Goal: Task Accomplishment & Management: Manage account settings

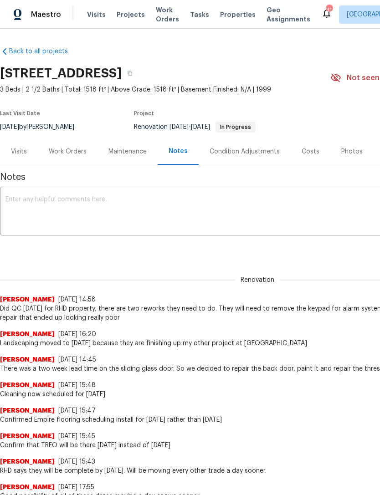
click at [82, 150] on div "Work Orders" at bounding box center [68, 151] width 38 height 9
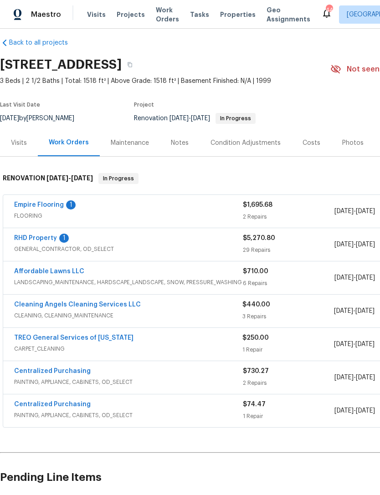
scroll to position [9, 0]
click at [35, 204] on link "Empire Flooring" at bounding box center [39, 205] width 50 height 6
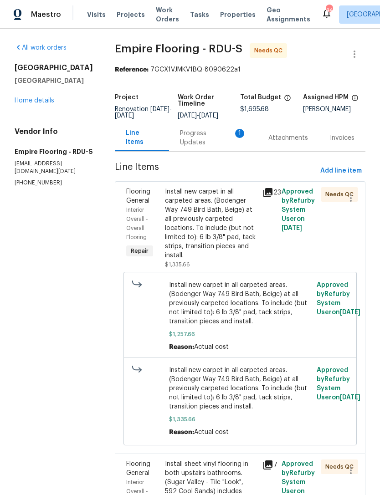
click at [204, 143] on div "Progress Updates 1" at bounding box center [213, 138] width 66 height 18
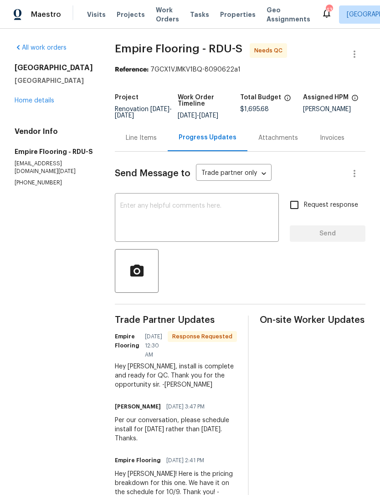
click at [152, 142] on div "Line Items" at bounding box center [141, 137] width 31 height 9
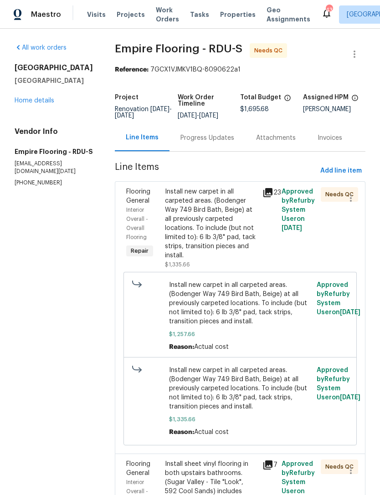
click at [225, 220] on div "Install new carpet in all carpeted areas. (Bodenger Way 749 Bird Bath, Beige) a…" at bounding box center [210, 223] width 91 height 73
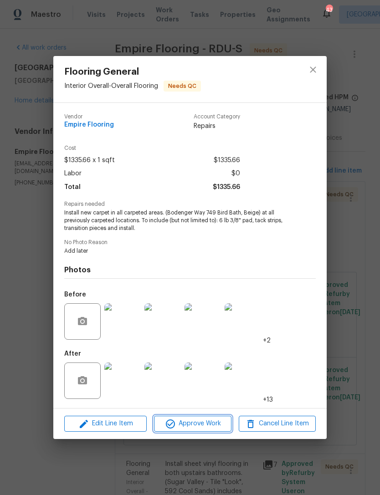
click at [200, 423] on span "Approve Work" at bounding box center [192, 423] width 71 height 11
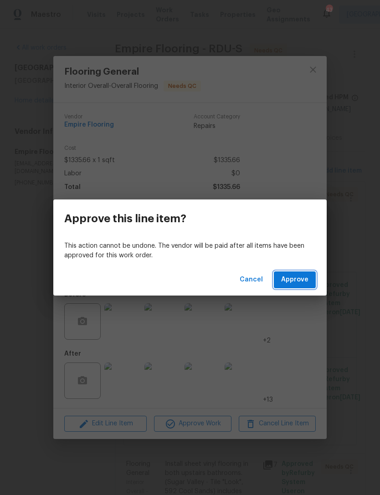
click at [300, 282] on span "Approve" at bounding box center [294, 279] width 27 height 11
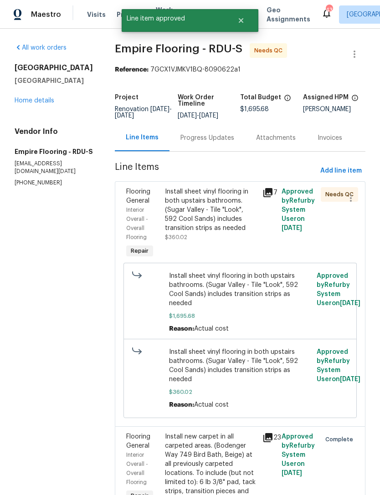
click at [240, 233] on div "Install sheet vinyl flooring in both upstairs bathrooms. (Sugar Valley - Tile "…" at bounding box center [210, 210] width 91 height 46
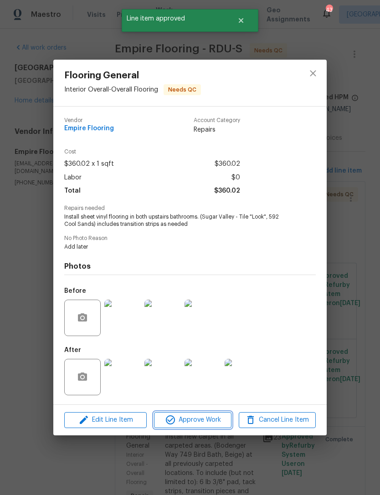
click at [202, 413] on button "Approve Work" at bounding box center [192, 420] width 77 height 16
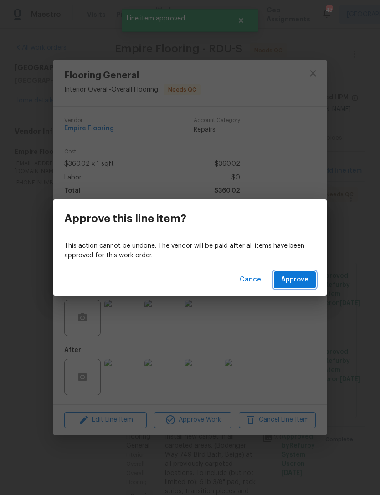
click at [299, 273] on button "Approve" at bounding box center [295, 279] width 42 height 17
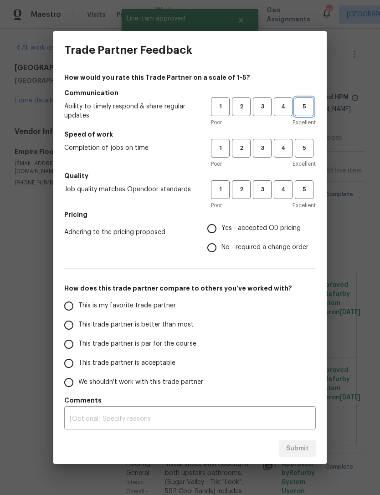
click at [303, 112] on button "5" at bounding box center [303, 106] width 19 height 19
click at [308, 147] on span "5" at bounding box center [303, 148] width 17 height 10
click at [311, 194] on span "5" at bounding box center [303, 189] width 17 height 10
click at [294, 229] on span "Yes - accepted OD pricing" at bounding box center [260, 228] width 79 height 10
click at [221, 229] on input "Yes - accepted OD pricing" at bounding box center [211, 228] width 19 height 19
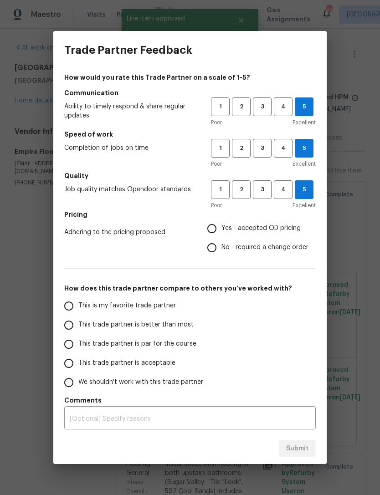
radio input "true"
click at [69, 307] on input "This is my favorite trade partner" at bounding box center [68, 305] width 19 height 19
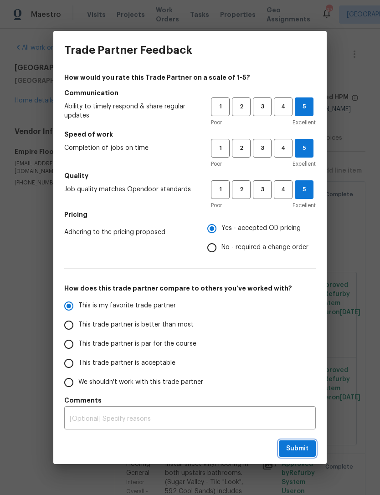
click at [301, 446] on span "Submit" at bounding box center [297, 448] width 22 height 11
radio input "true"
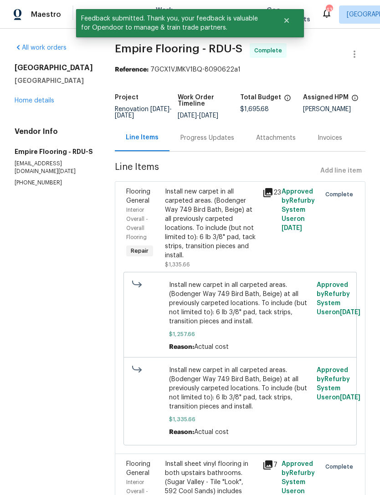
click at [30, 103] on link "Home details" at bounding box center [35, 100] width 40 height 6
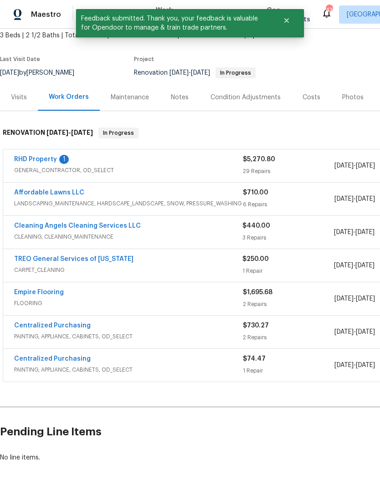
scroll to position [54, 0]
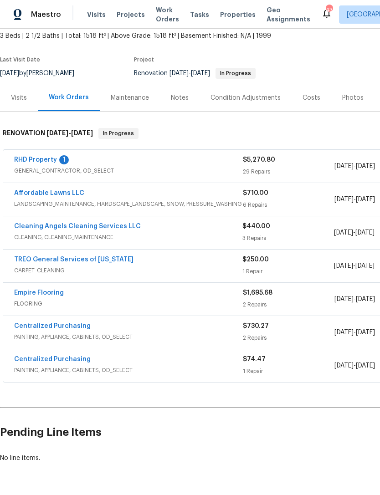
click at [47, 228] on link "Cleaning Angels Cleaning Services LLC" at bounding box center [77, 226] width 127 height 6
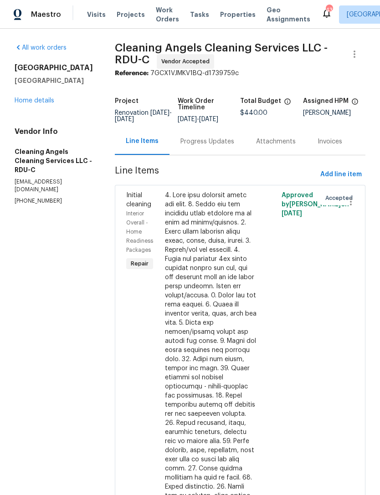
click at [200, 154] on div "Progress Updates" at bounding box center [207, 141] width 76 height 27
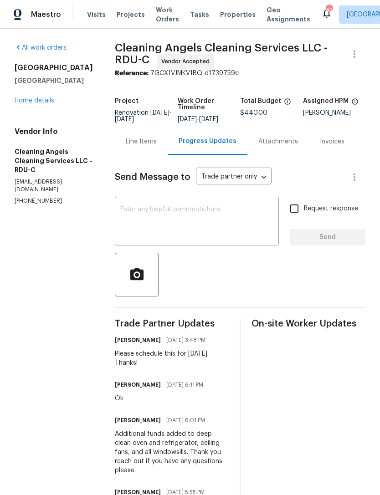
click at [245, 219] on textarea at bounding box center [196, 222] width 153 height 32
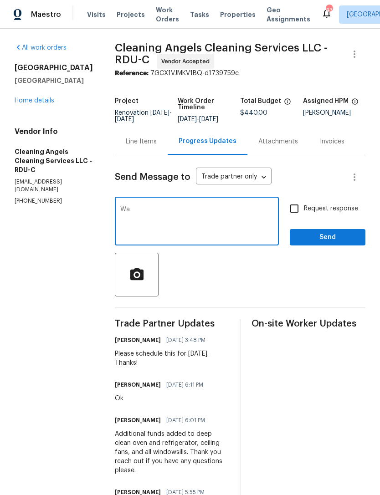
type textarea "W"
click at [37, 99] on link "Home details" at bounding box center [35, 100] width 40 height 6
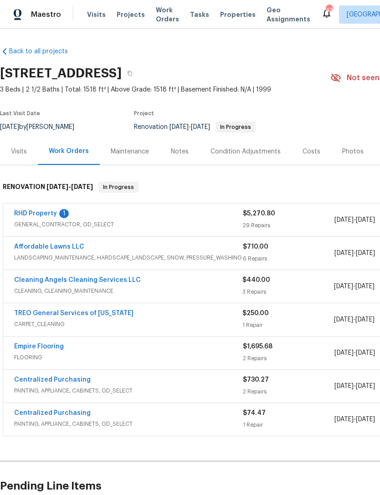
click at [28, 210] on link "RHD Property" at bounding box center [35, 213] width 43 height 6
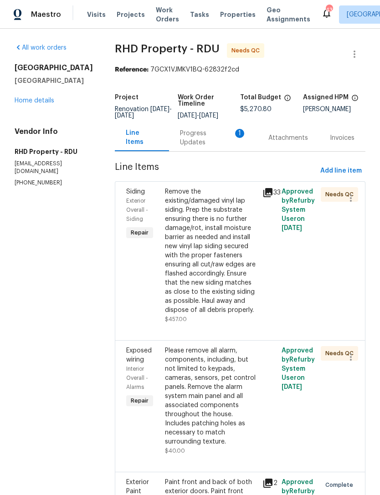
click at [228, 264] on div "Remove the existing/damaged vinyl lap siding. Prep the substrate ensuring there…" at bounding box center [210, 250] width 91 height 127
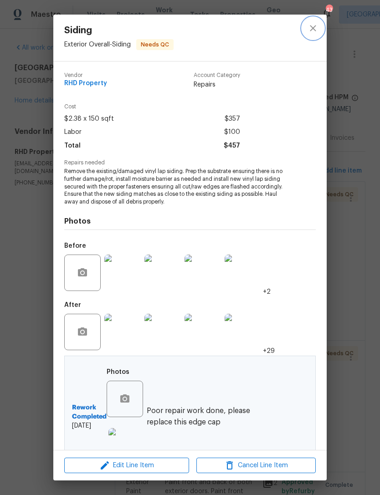
click at [313, 24] on icon "close" at bounding box center [312, 28] width 11 height 11
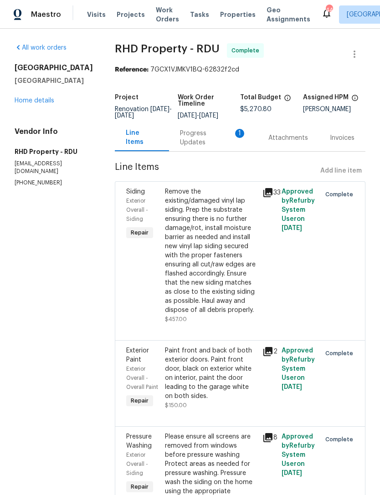
click at [22, 102] on link "Home details" at bounding box center [35, 100] width 40 height 6
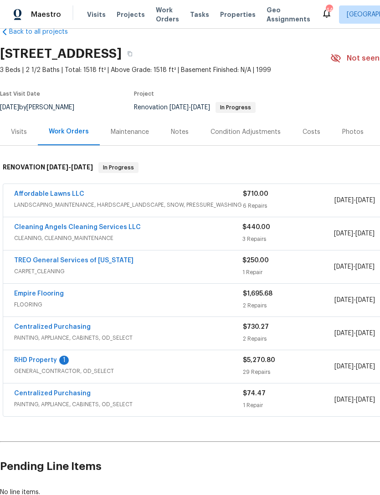
scroll to position [20, 0]
click at [43, 193] on link "Affordable Lawns LLC" at bounding box center [49, 194] width 70 height 6
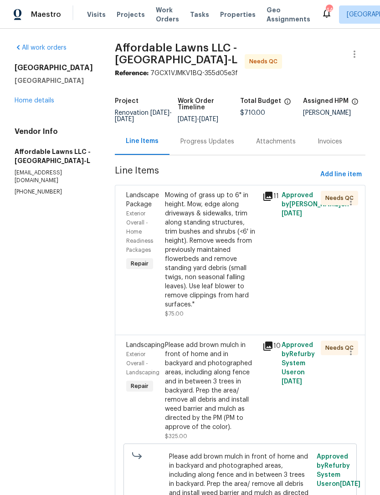
click at [205, 146] on div "Progress Updates" at bounding box center [207, 141] width 54 height 9
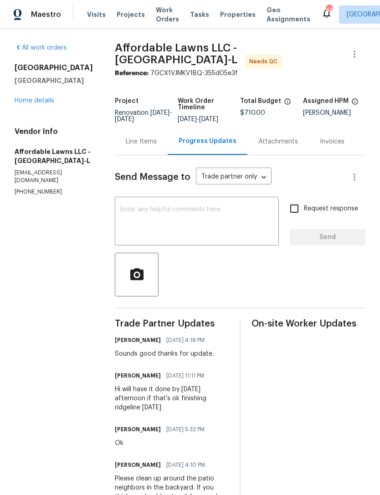
click at [137, 142] on div "Line Items" at bounding box center [141, 141] width 31 height 9
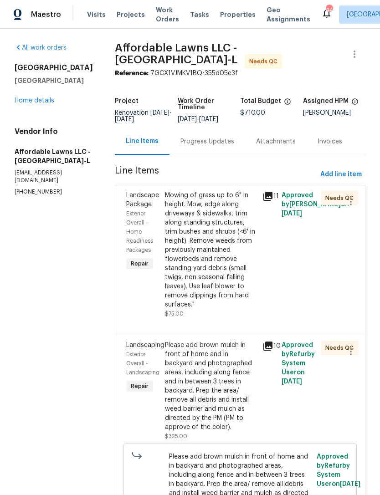
click at [232, 259] on div "Mowing of grass up to 6" in height. Mow, edge along driveways & sidewalks, trim…" at bounding box center [210, 250] width 91 height 118
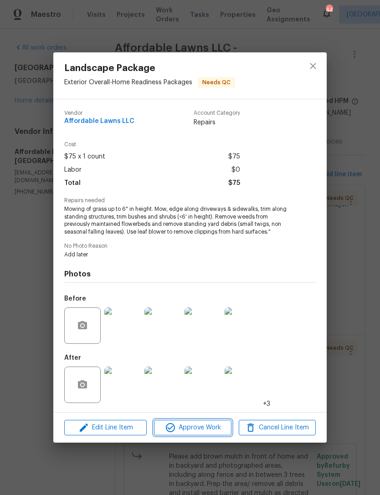
click at [213, 429] on span "Approve Work" at bounding box center [192, 427] width 71 height 11
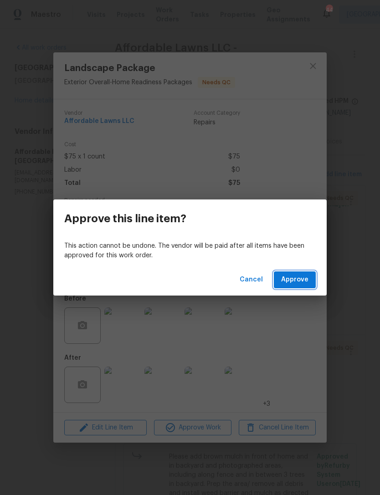
click at [305, 284] on span "Approve" at bounding box center [294, 279] width 27 height 11
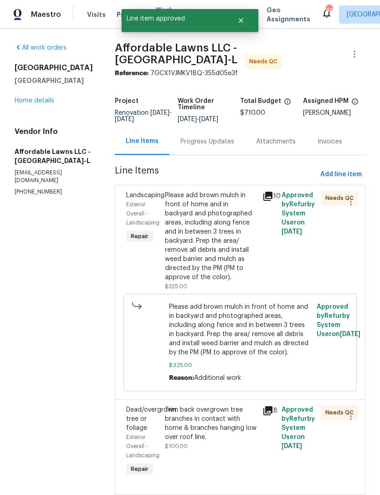
click at [208, 263] on div "Please add brown mulch in front of home and in backyard and photographed areas,…" at bounding box center [210, 236] width 91 height 91
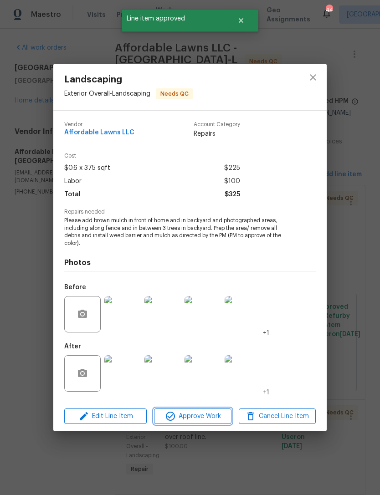
click at [212, 416] on span "Approve Work" at bounding box center [192, 416] width 71 height 11
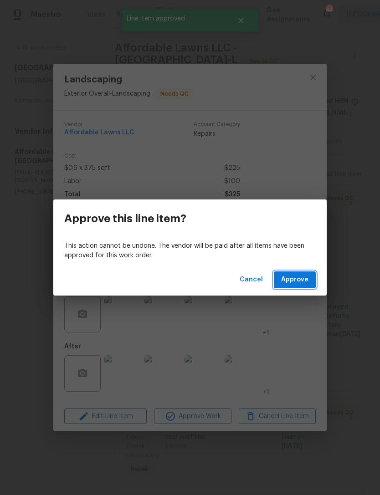
click at [294, 279] on span "Approve" at bounding box center [294, 279] width 27 height 11
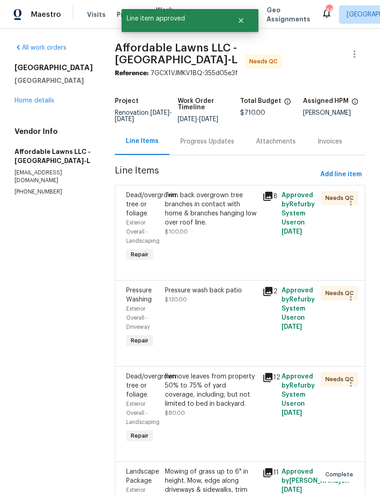
click at [224, 243] on div "Trim back overgrown tree branches in contact with home & branches hanging low o…" at bounding box center [210, 227] width 97 height 78
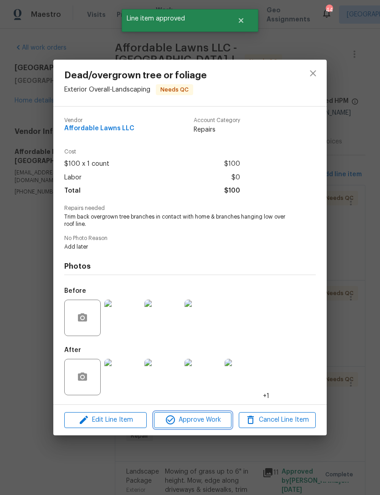
click at [207, 423] on span "Approve Work" at bounding box center [192, 419] width 71 height 11
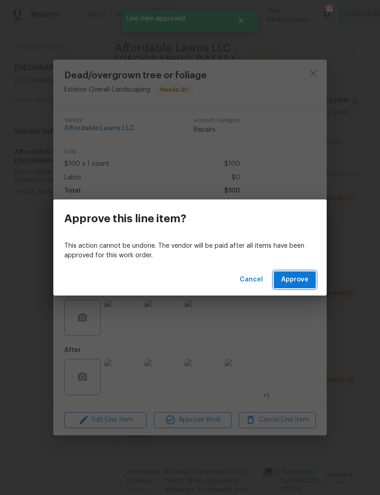
click at [295, 283] on span "Approve" at bounding box center [294, 279] width 27 height 11
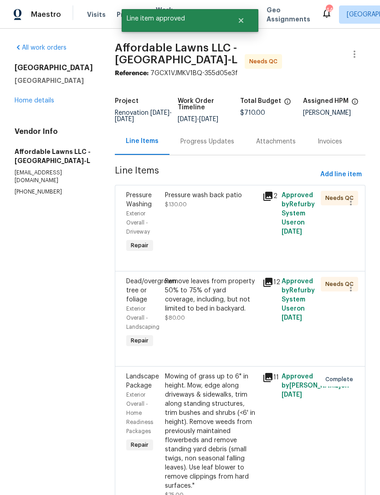
click at [231, 242] on div "Pressure wash back patio $130.00" at bounding box center [210, 222] width 97 height 69
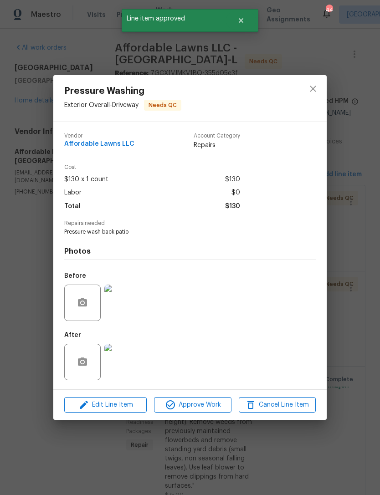
click at [122, 366] on img at bounding box center [122, 362] width 36 height 36
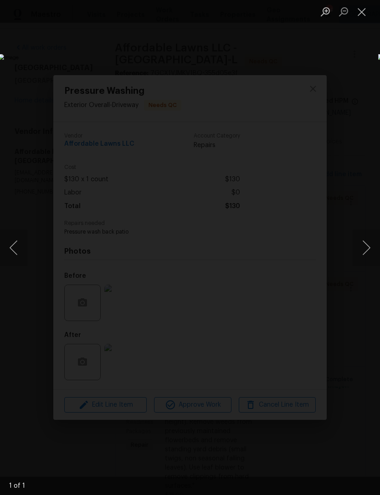
click at [361, 13] on button "Close lightbox" at bounding box center [361, 12] width 18 height 16
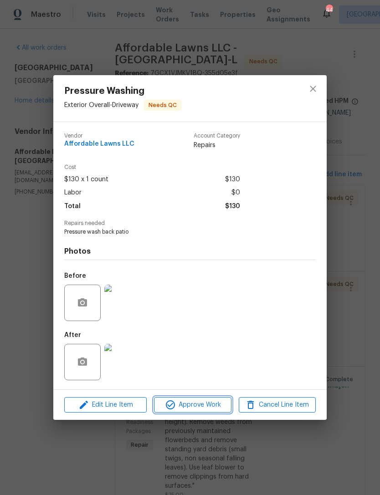
click at [213, 405] on span "Approve Work" at bounding box center [192, 404] width 71 height 11
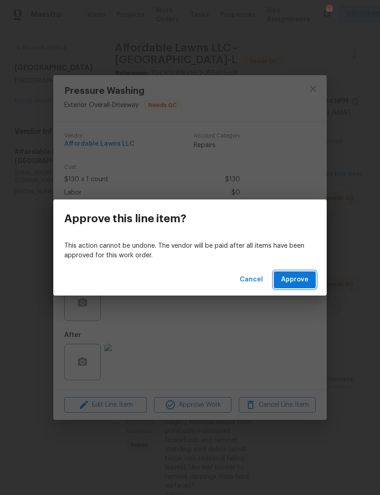
click at [300, 279] on span "Approve" at bounding box center [294, 279] width 27 height 11
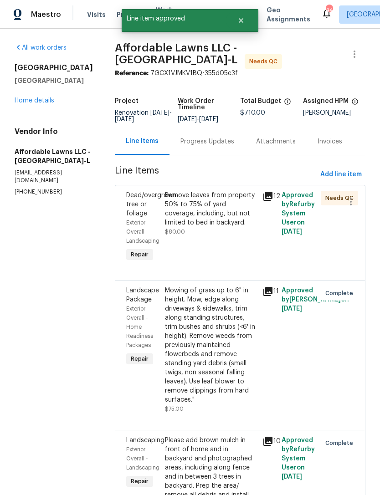
click at [236, 236] on div "Remove leaves from property 50% to 75% of yard coverage, including, but not lim…" at bounding box center [210, 214] width 91 height 46
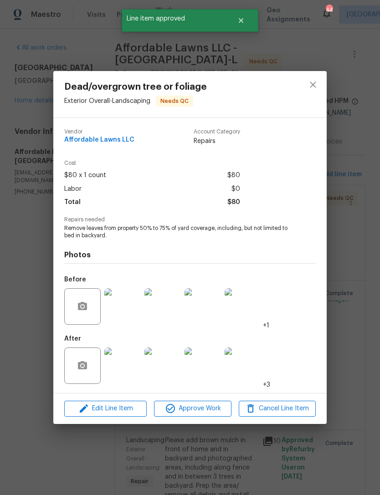
click at [208, 411] on span "Approve Work" at bounding box center [192, 408] width 71 height 11
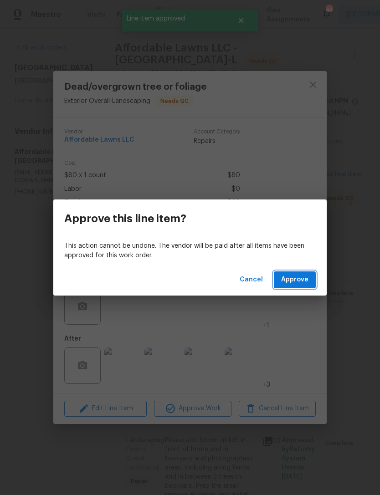
click at [305, 272] on button "Approve" at bounding box center [295, 279] width 42 height 17
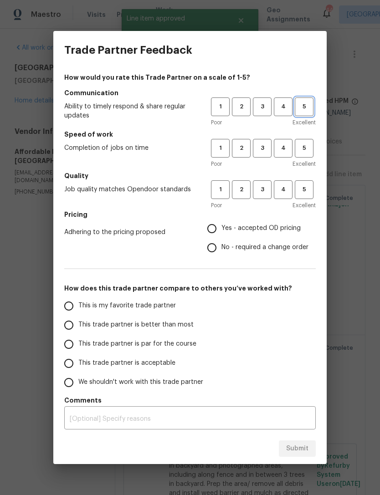
click at [305, 105] on span "5" at bounding box center [303, 106] width 17 height 10
click at [305, 147] on span "5" at bounding box center [303, 148] width 17 height 10
click at [309, 191] on span "5" at bounding box center [303, 189] width 17 height 10
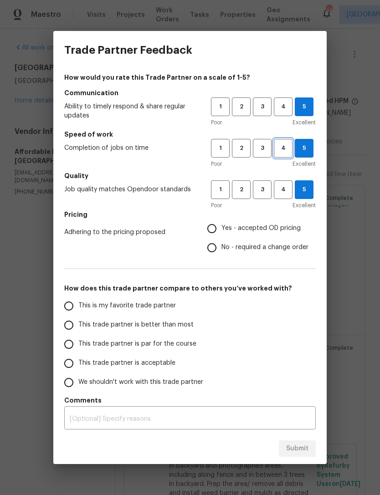
click at [285, 148] on span "4" at bounding box center [282, 148] width 17 height 10
click at [294, 248] on span "No - required a change order" at bounding box center [264, 248] width 87 height 10
click at [221, 248] on input "No - required a change order" at bounding box center [211, 247] width 19 height 19
radio input "true"
click at [75, 328] on input "This trade partner is better than most" at bounding box center [68, 324] width 19 height 19
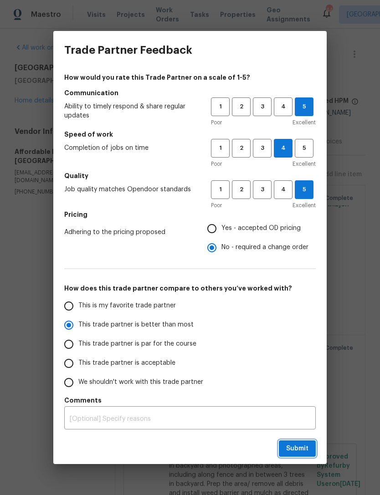
click at [304, 446] on span "Submit" at bounding box center [297, 448] width 22 height 11
radio input "true"
radio input "false"
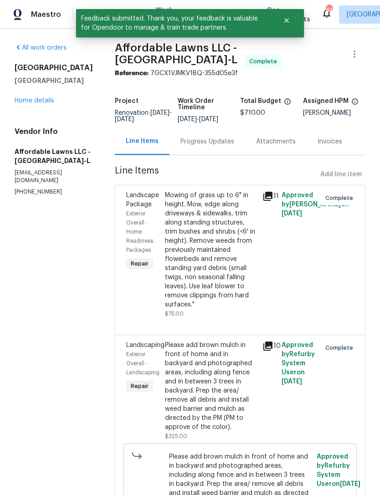
click at [34, 103] on link "Home details" at bounding box center [35, 100] width 40 height 6
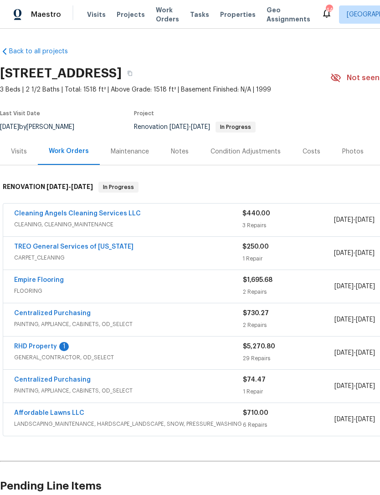
click at [37, 248] on link "TREO General Services of North Carolina" at bounding box center [73, 246] width 119 height 6
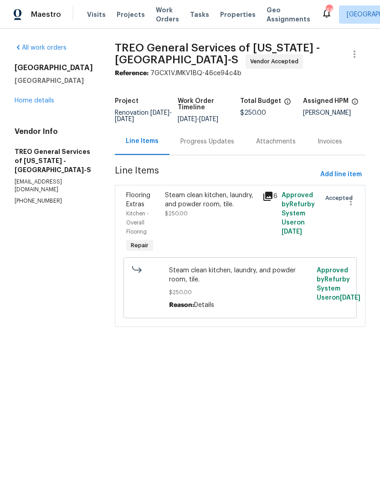
click at [223, 146] on div "Progress Updates" at bounding box center [207, 141] width 54 height 9
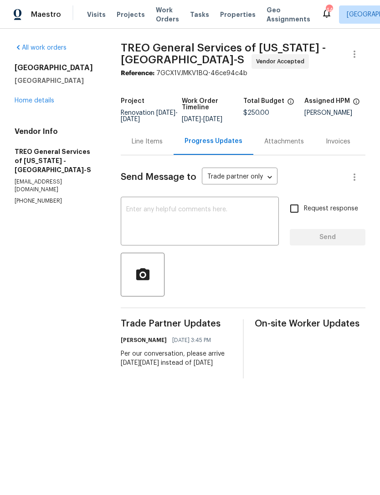
click at [209, 218] on textarea at bounding box center [199, 222] width 147 height 32
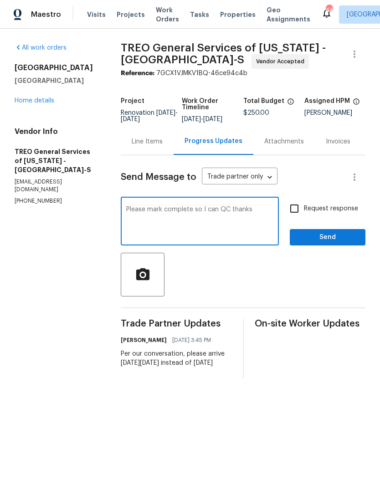
type textarea "Please mark complete so I can QC thanks"
click at [294, 218] on input "Request response" at bounding box center [293, 208] width 19 height 19
checkbox input "true"
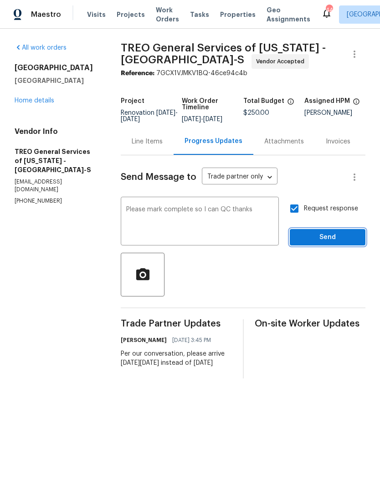
click at [324, 243] on span "Send" at bounding box center [327, 237] width 61 height 11
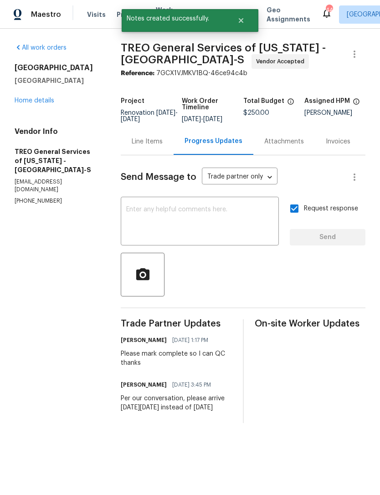
click at [30, 102] on link "Home details" at bounding box center [35, 100] width 40 height 6
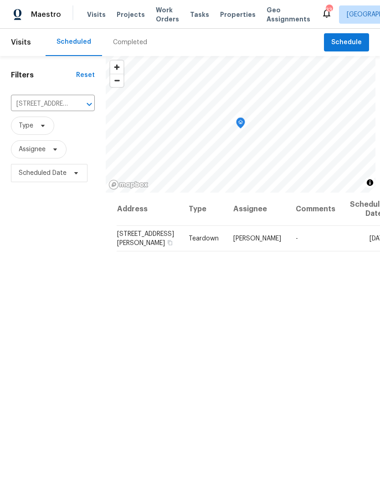
click at [41, 102] on input "[STREET_ADDRESS][PERSON_NAME]" at bounding box center [40, 104] width 58 height 14
type input "treymore"
click at [35, 131] on li "[STREET_ADDRESS]" at bounding box center [55, 124] width 88 height 15
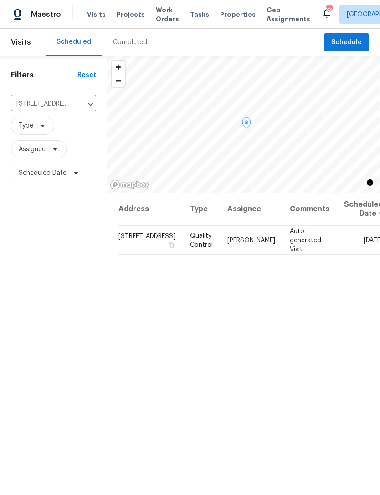
click at [0, 0] on icon at bounding box center [0, 0] width 0 height 0
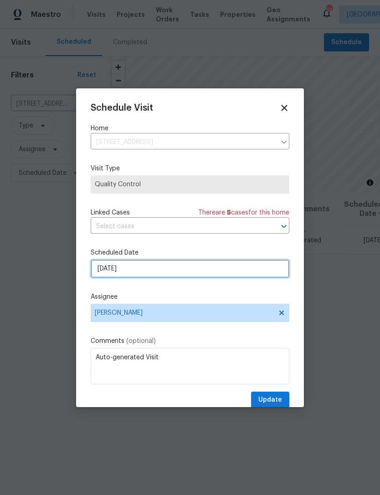
click at [201, 269] on input "[DATE]" at bounding box center [190, 268] width 198 height 18
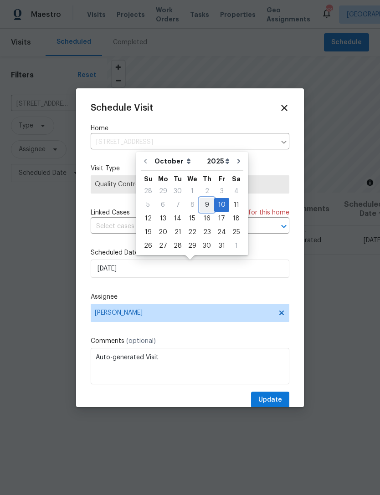
click at [206, 205] on div "9" at bounding box center [206, 204] width 15 height 13
type input "[DATE]"
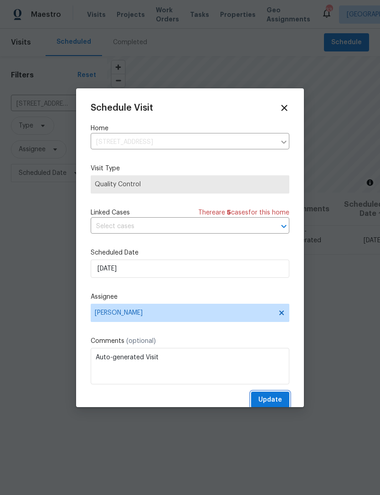
click at [274, 399] on span "Update" at bounding box center [270, 399] width 24 height 11
